Goal: Navigation & Orientation: Go to known website

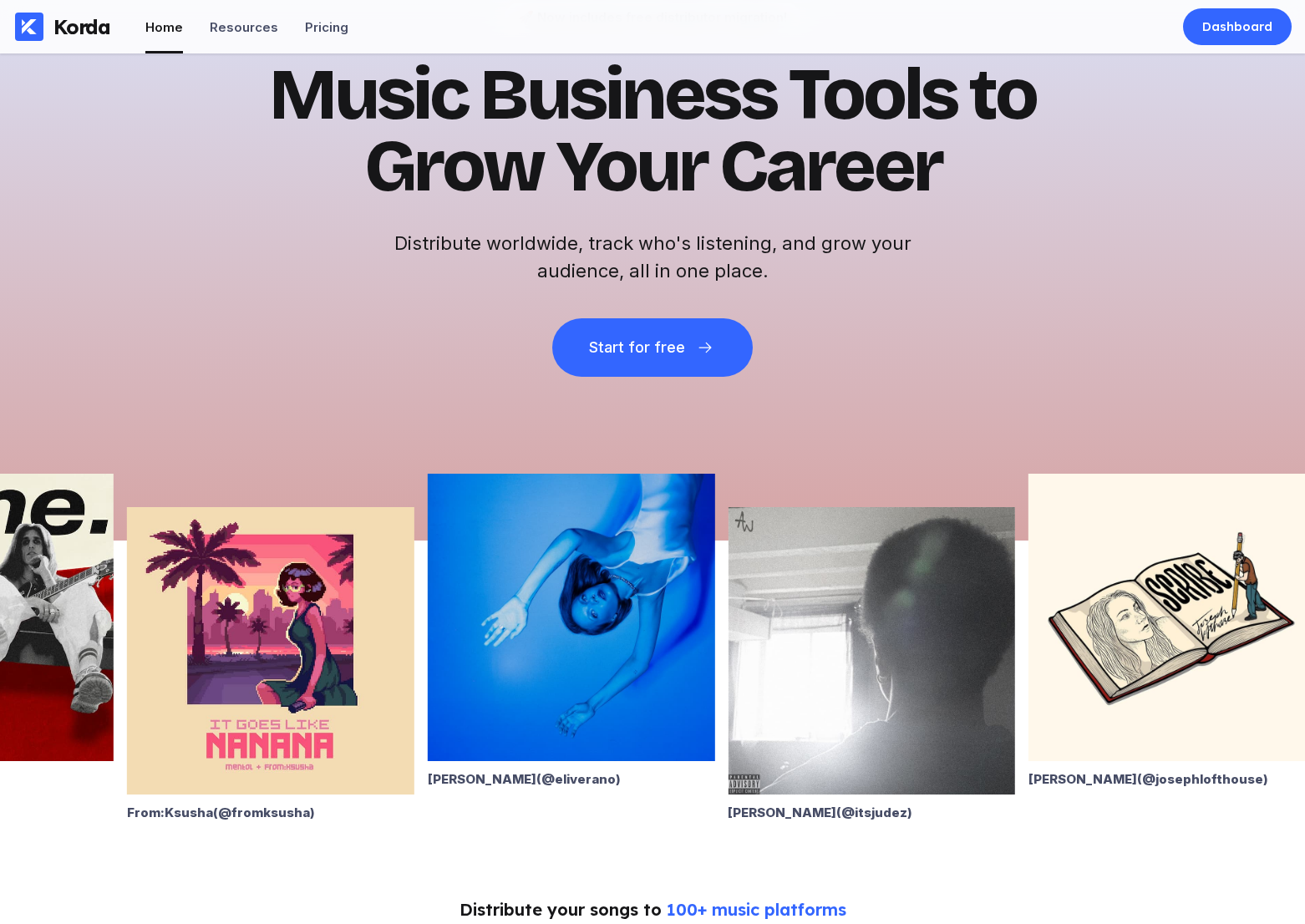
scroll to position [278, 0]
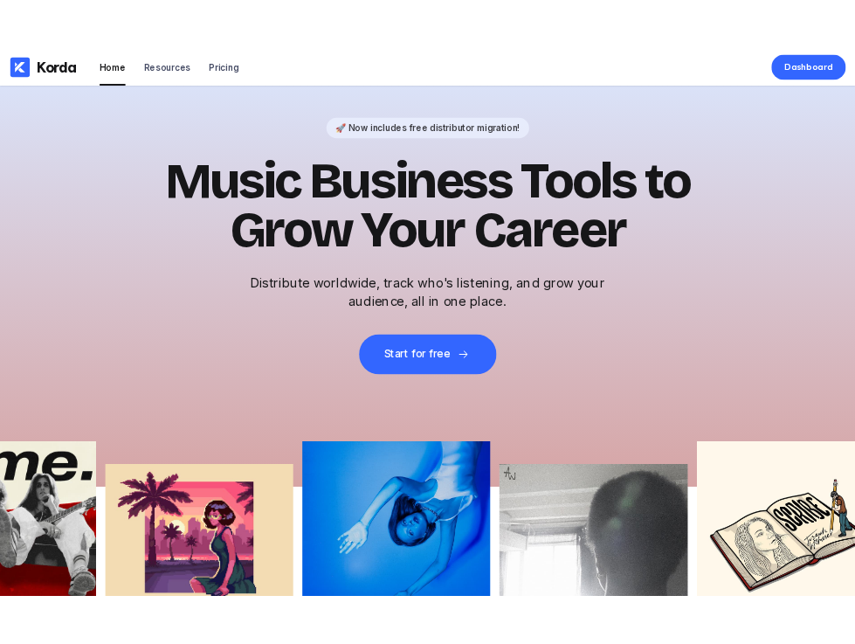
scroll to position [2, 0]
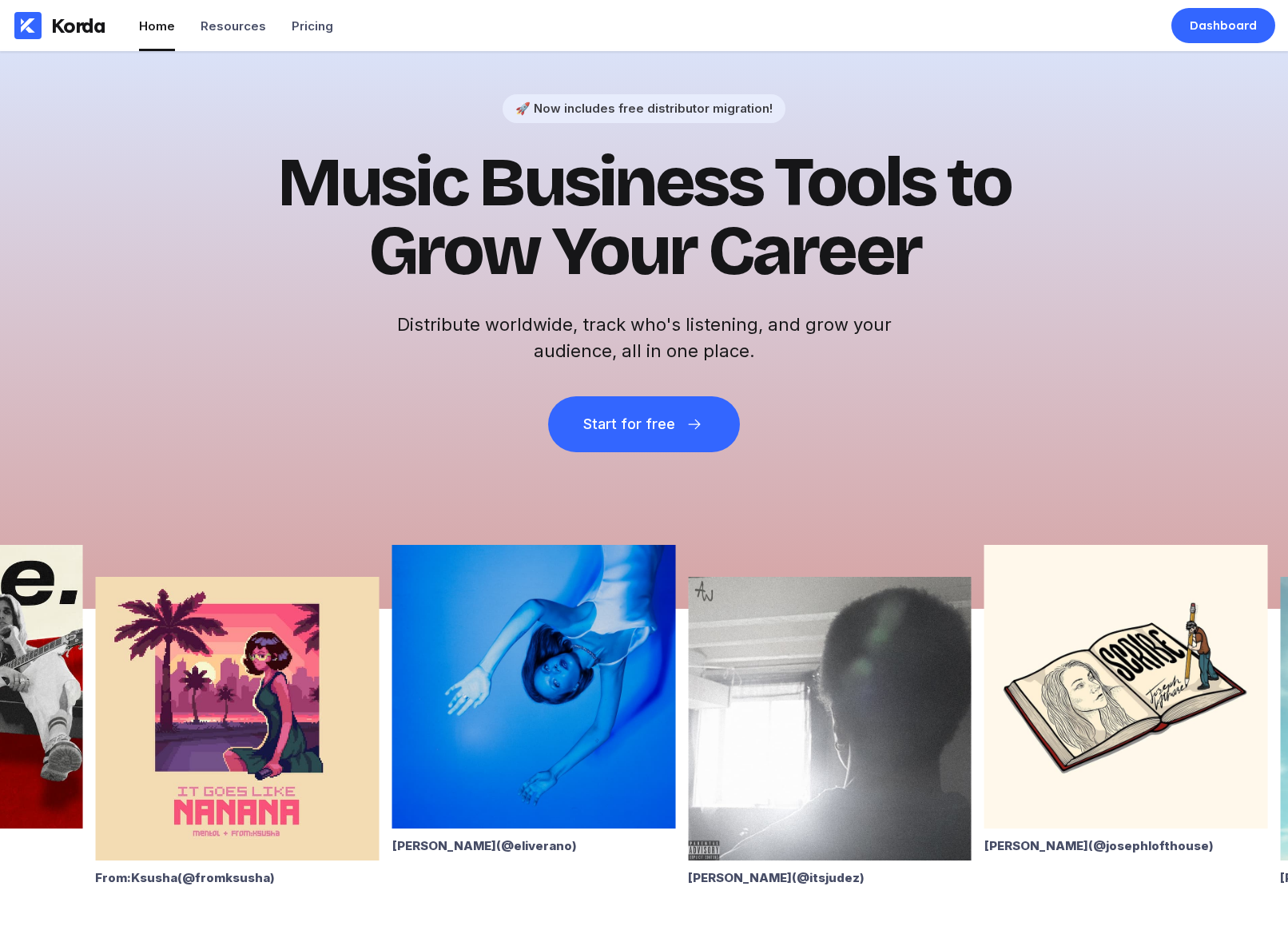
click at [666, 711] on img at bounding box center [534, 687] width 284 height 284
